Goal: Check status: Check status

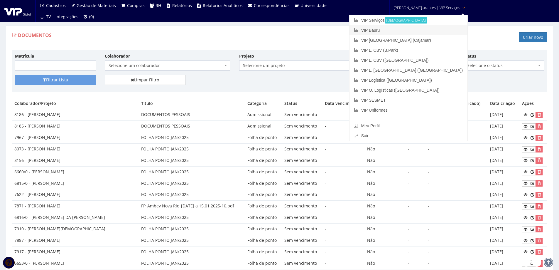
click at [399, 31] on link "VIP Bauru" at bounding box center [408, 30] width 118 height 10
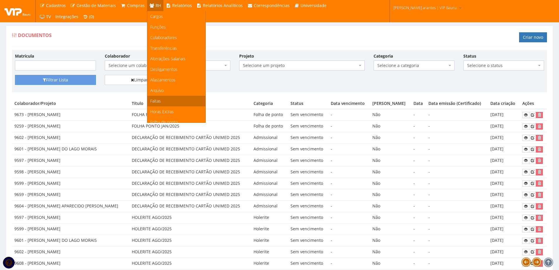
click at [153, 98] on span "Faltas" at bounding box center [155, 101] width 11 height 6
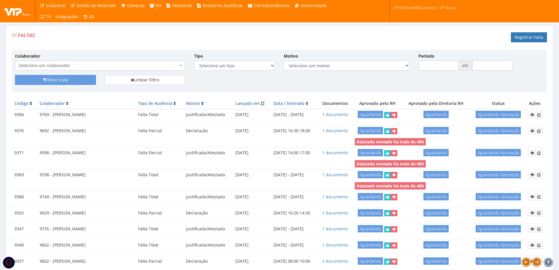
click at [80, 67] on span "Selecione um colaborador" at bounding box center [98, 65] width 159 height 6
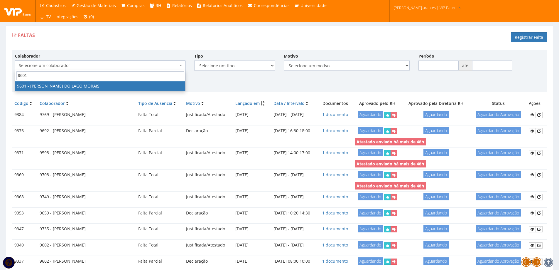
type input "9601"
select select "3768"
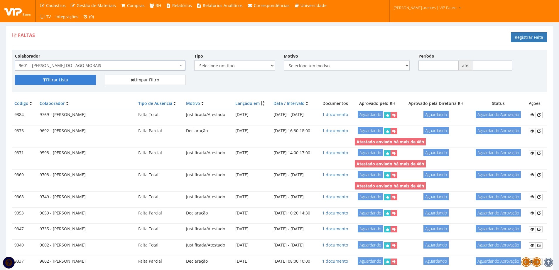
click at [46, 80] on button "Filtrar Lista" at bounding box center [55, 80] width 81 height 10
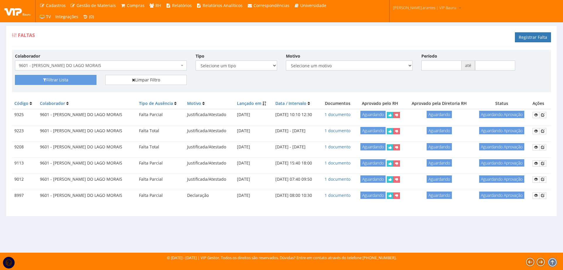
click at [99, 67] on span "9601 - ANA PAULA DO LAGO MORAIS" at bounding box center [99, 65] width 161 height 6
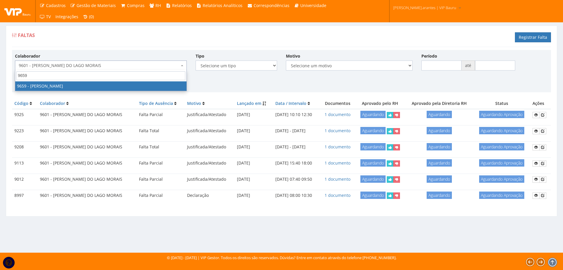
type input "9659"
select select "3869"
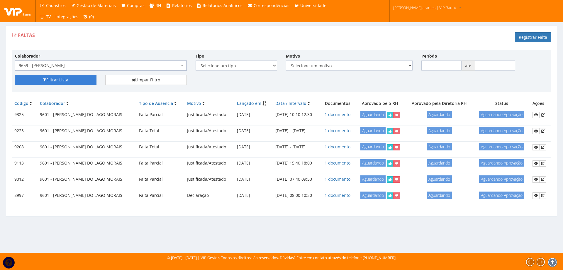
click at [61, 81] on button "Filtrar Lista" at bounding box center [56, 80] width 82 height 10
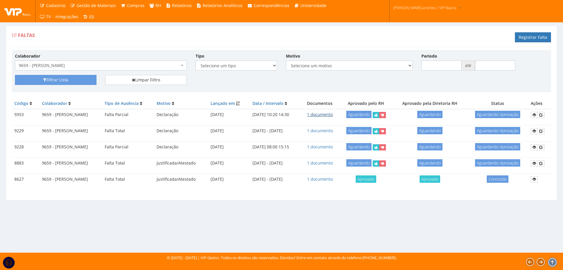
click at [333, 114] on link "1 documento" at bounding box center [320, 114] width 26 height 6
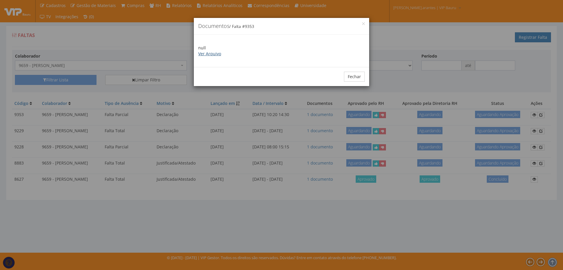
click at [211, 53] on link "Ver Arquivo" at bounding box center [209, 54] width 23 height 6
click at [350, 74] on button "Fechar" at bounding box center [354, 77] width 21 height 10
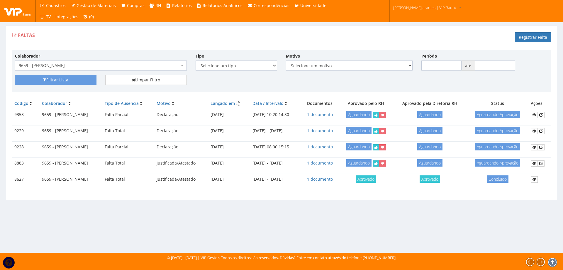
click at [102, 69] on span "9659 - [PERSON_NAME]" at bounding box center [101, 65] width 172 height 10
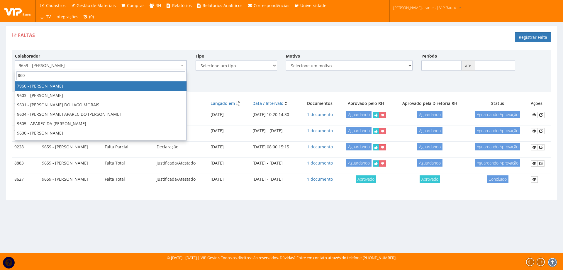
type input "9602"
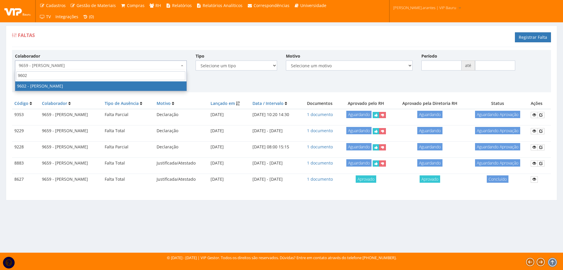
select select "3769"
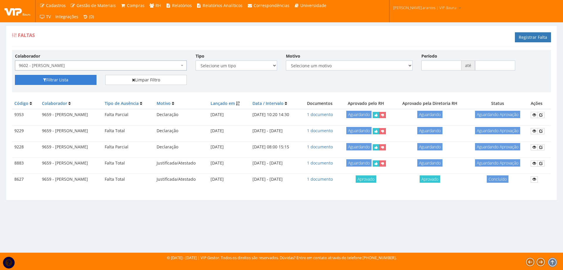
click at [58, 80] on button "Filtrar Lista" at bounding box center [56, 80] width 82 height 10
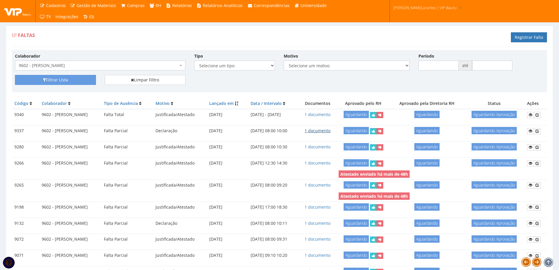
click at [329, 131] on link "1 documento" at bounding box center [318, 131] width 26 height 6
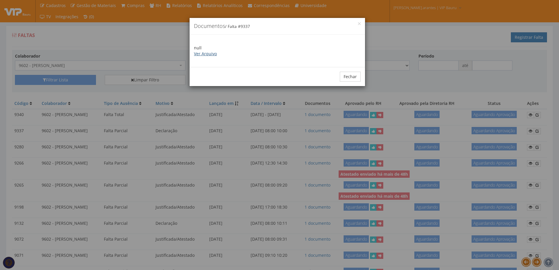
click at [203, 53] on link "Ver Arquivo" at bounding box center [205, 54] width 23 height 6
click at [352, 79] on button "Fechar" at bounding box center [350, 77] width 21 height 10
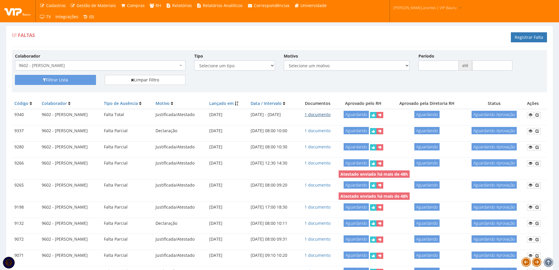
click at [330, 114] on link "1 documento" at bounding box center [318, 114] width 26 height 6
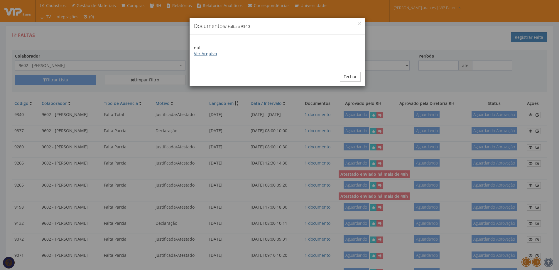
click at [199, 53] on link "Ver Arquivo" at bounding box center [205, 54] width 23 height 6
drag, startPoint x: 352, startPoint y: 76, endPoint x: 248, endPoint y: 64, distance: 104.3
click at [351, 76] on button "Fechar" at bounding box center [350, 77] width 21 height 10
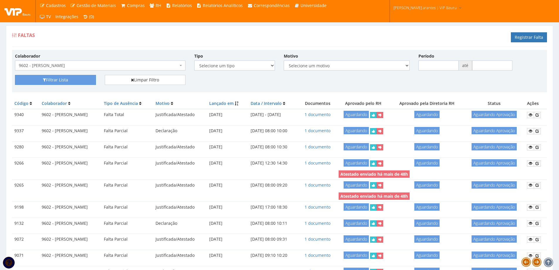
click at [85, 63] on span "9602 - [PERSON_NAME]" at bounding box center [98, 65] width 159 height 6
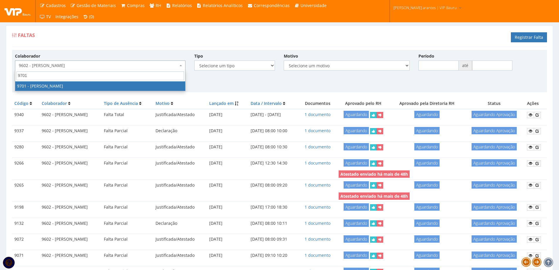
type input "9701"
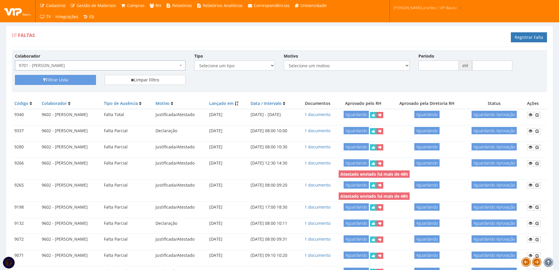
select select "3966"
click at [50, 80] on button "Filtrar Lista" at bounding box center [55, 80] width 81 height 10
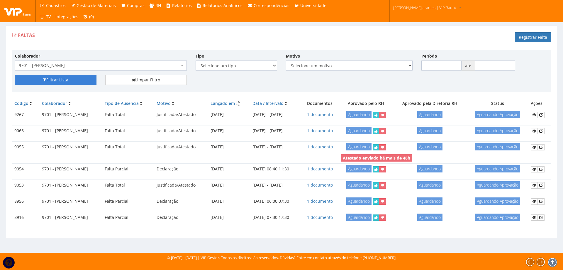
click at [69, 82] on button "Filtrar Lista" at bounding box center [56, 80] width 82 height 10
click at [71, 65] on span "9701 - [PERSON_NAME]" at bounding box center [99, 65] width 161 height 6
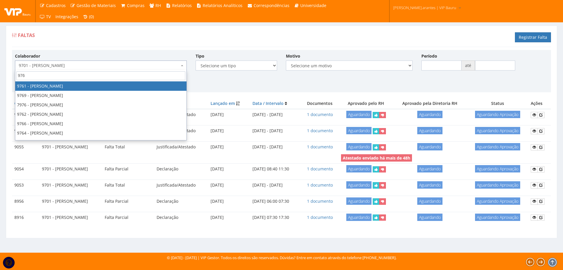
type input "9769"
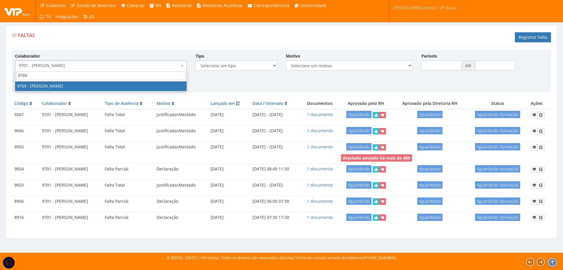
select select "4069"
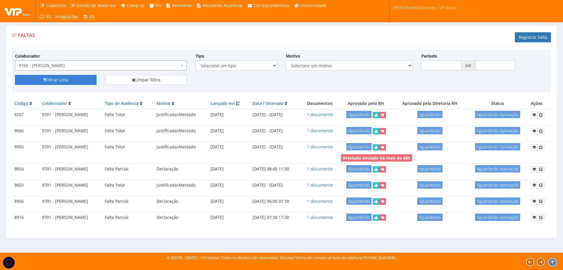
click at [71, 78] on button "Filtrar Lista" at bounding box center [56, 80] width 82 height 10
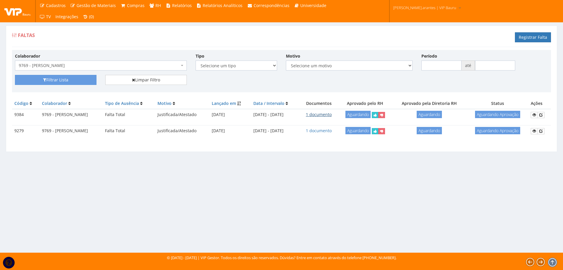
click at [332, 115] on link "1 documento" at bounding box center [319, 114] width 26 height 6
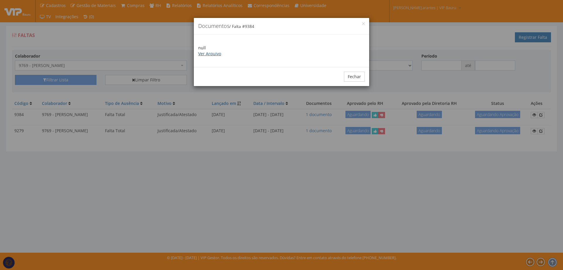
click at [218, 55] on link "Ver Arquivo" at bounding box center [209, 54] width 23 height 6
